Goal: Transaction & Acquisition: Purchase product/service

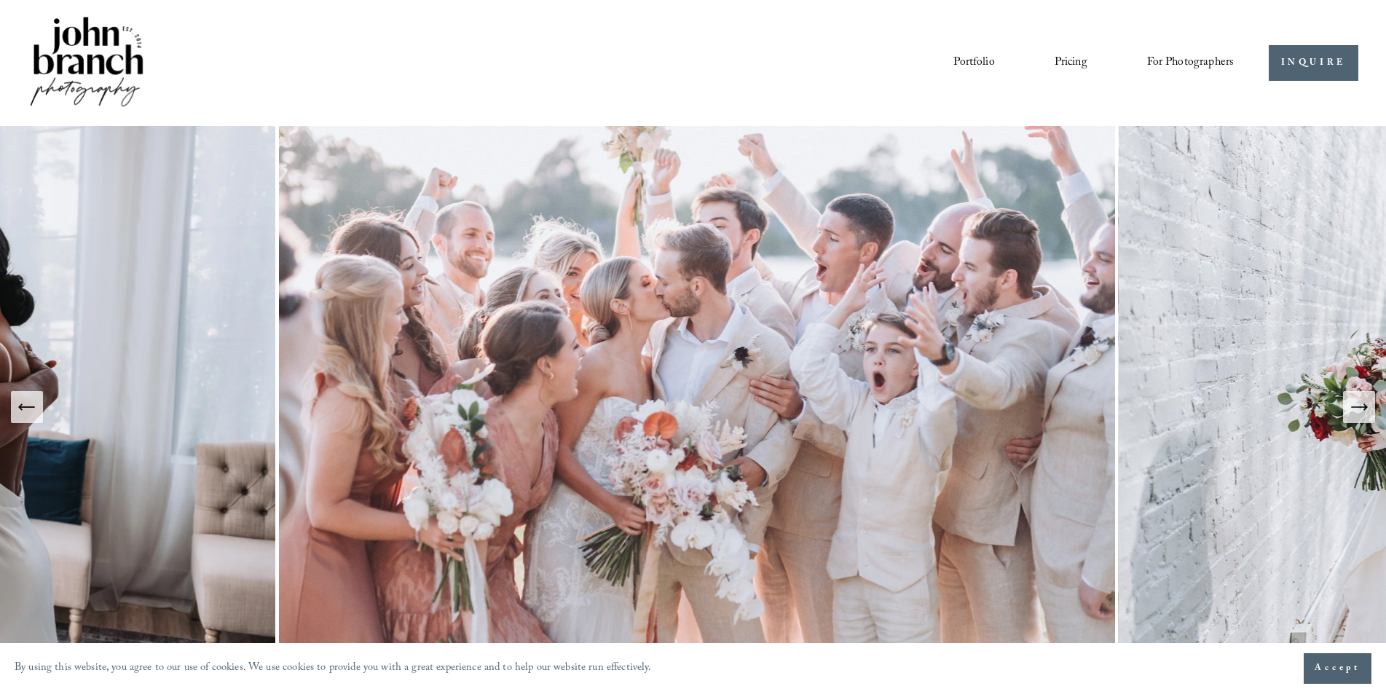
click at [0, 0] on span "Presets" at bounding box center [0, 0] width 0 height 0
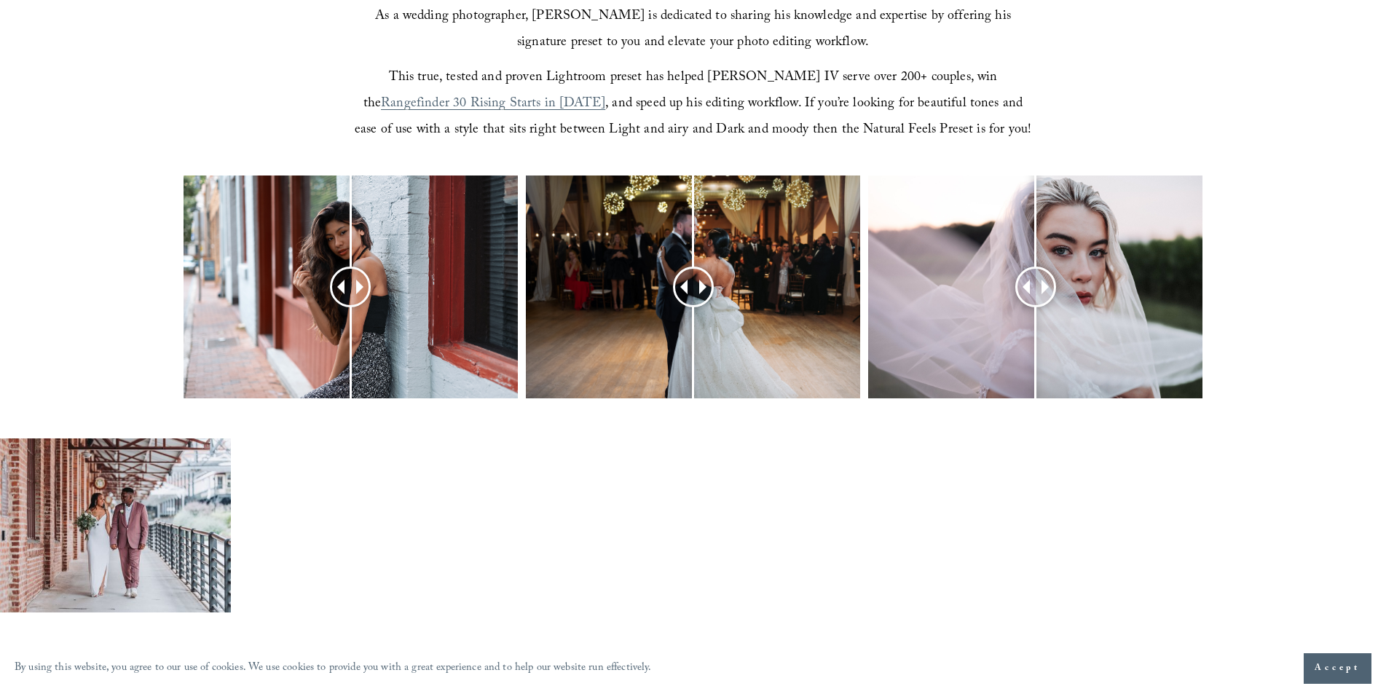
scroll to position [583, 0]
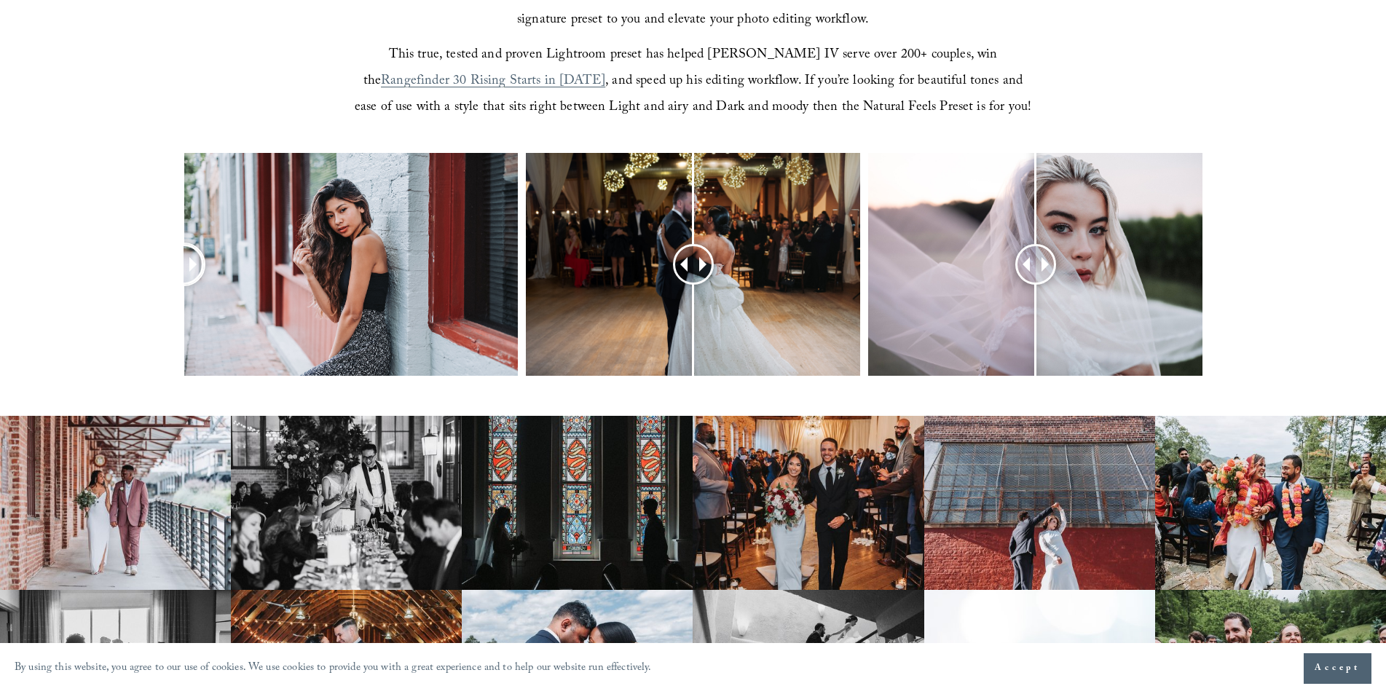
drag, startPoint x: 364, startPoint y: 266, endPoint x: 141, endPoint y: 289, distance: 224.9
click at [141, 289] on div at bounding box center [693, 284] width 1386 height 262
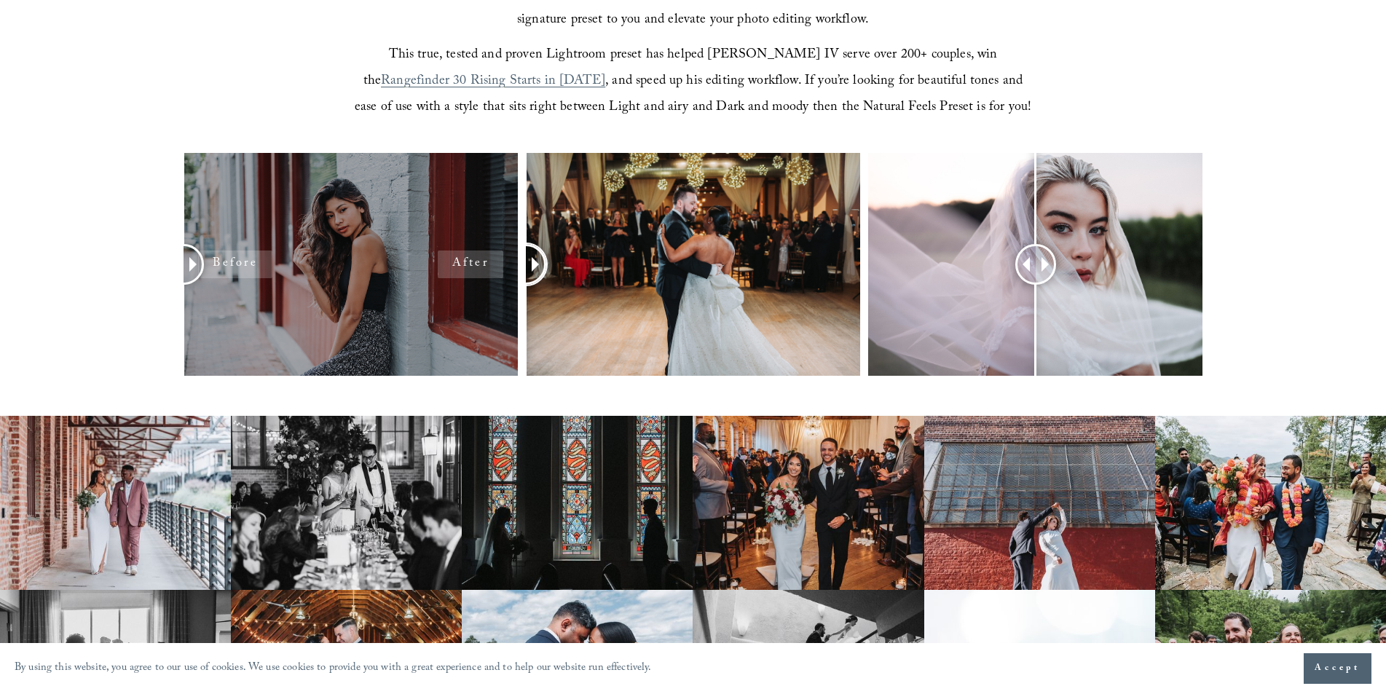
drag, startPoint x: 798, startPoint y: 268, endPoint x: 502, endPoint y: 280, distance: 296.0
click at [502, 280] on div at bounding box center [693, 284] width 1386 height 262
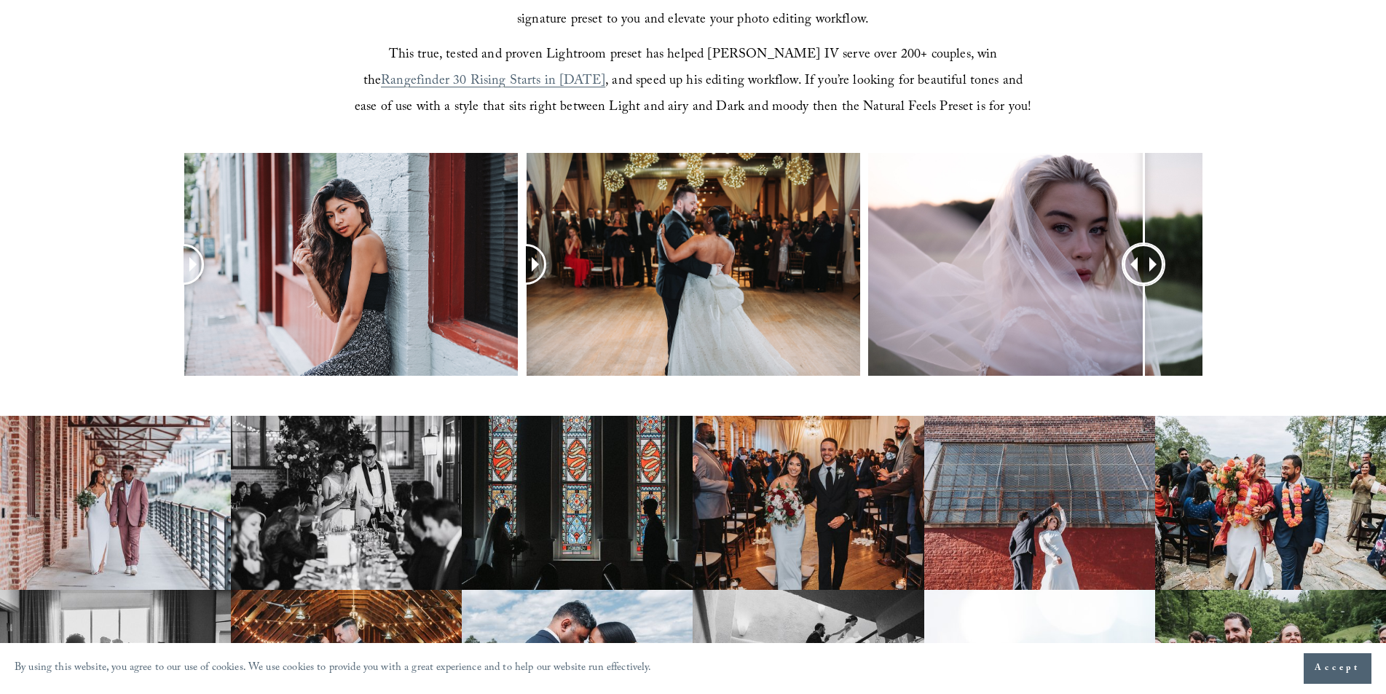
drag, startPoint x: 1044, startPoint y: 276, endPoint x: 884, endPoint y: 310, distance: 163.9
click at [1124, 285] on div at bounding box center [1144, 265] width 40 height 40
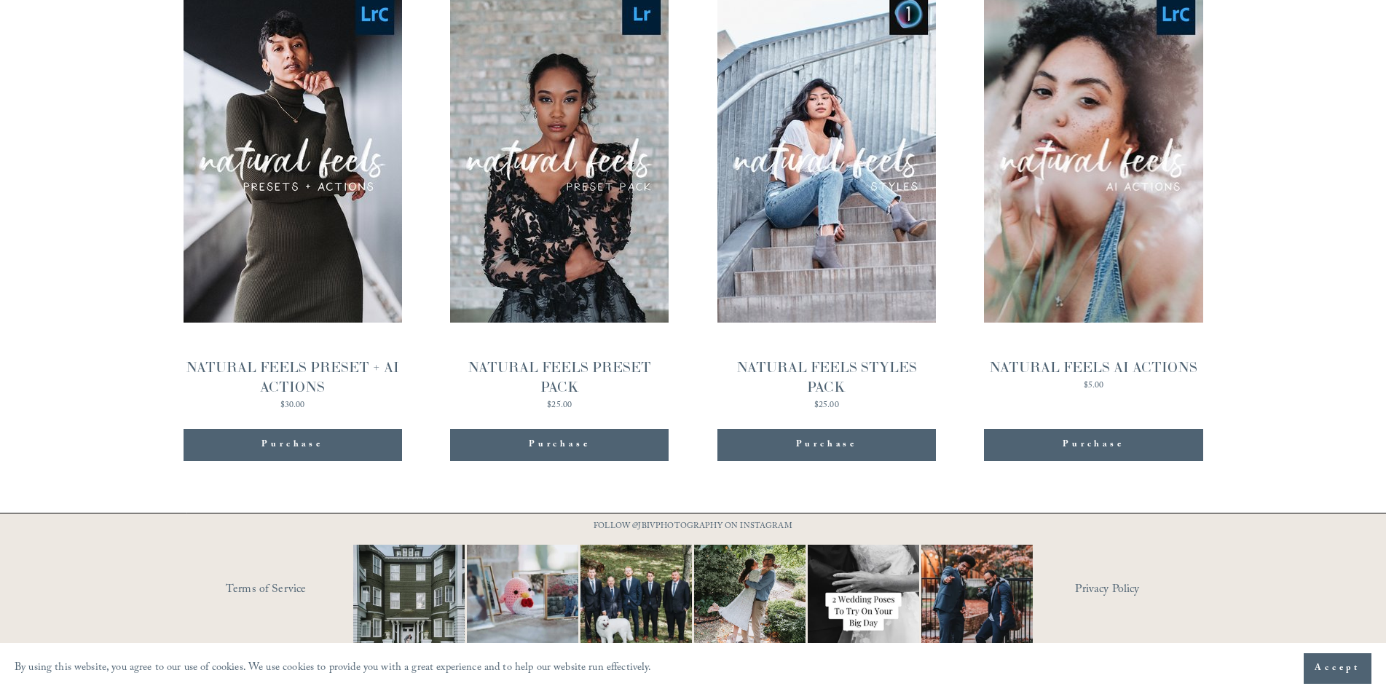
scroll to position [1639, 0]
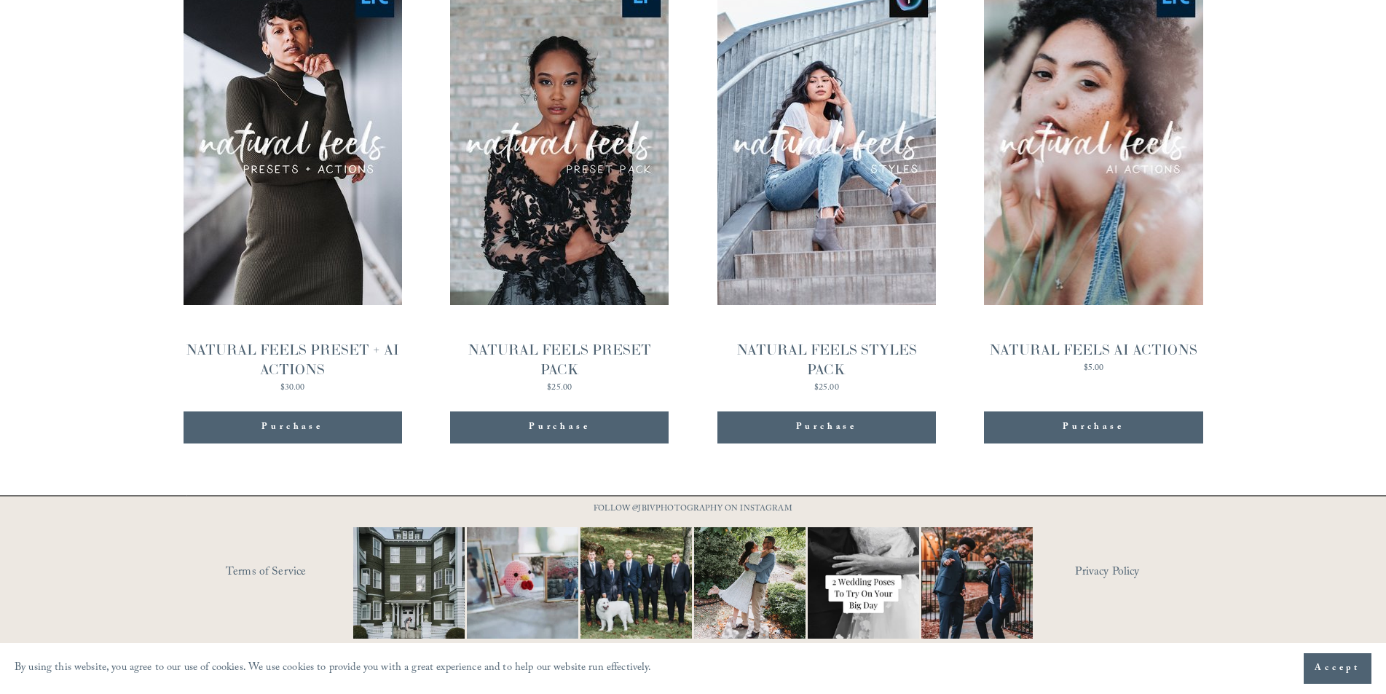
click at [1314, 250] on div "**********" at bounding box center [693, 147] width 1386 height 650
